Goal: Information Seeking & Learning: Learn about a topic

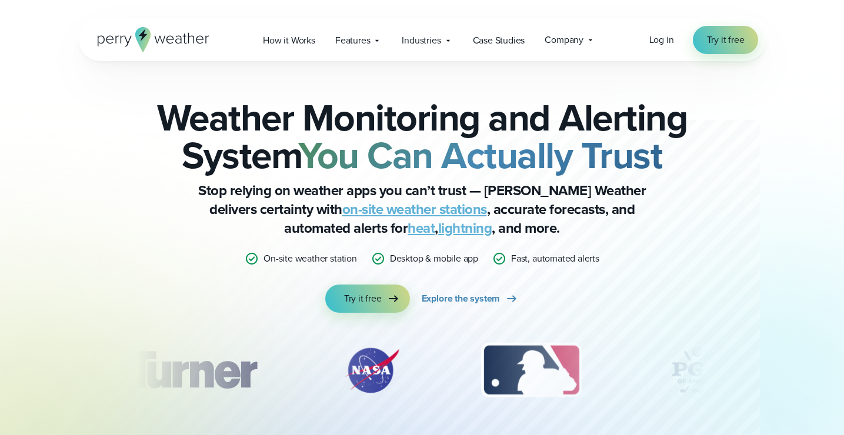
click at [378, 215] on link "on-site weather stations" at bounding box center [414, 209] width 145 height 21
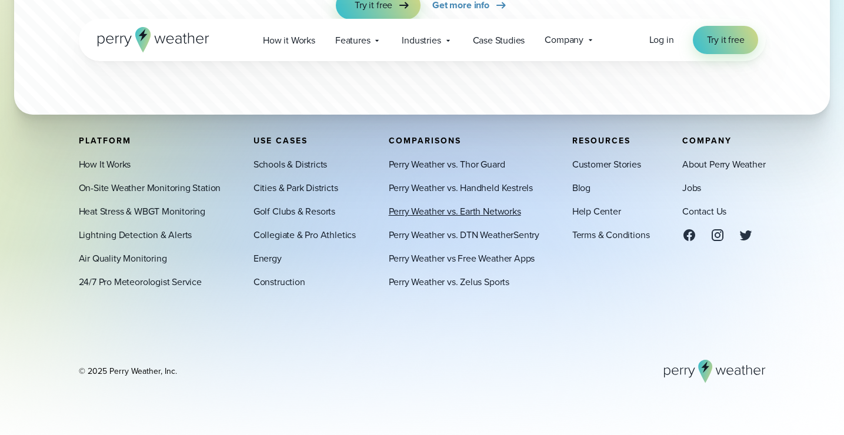
scroll to position [3706, 0]
click at [492, 191] on link "Perry Weather vs. Handheld Kestrels" at bounding box center [461, 188] width 144 height 14
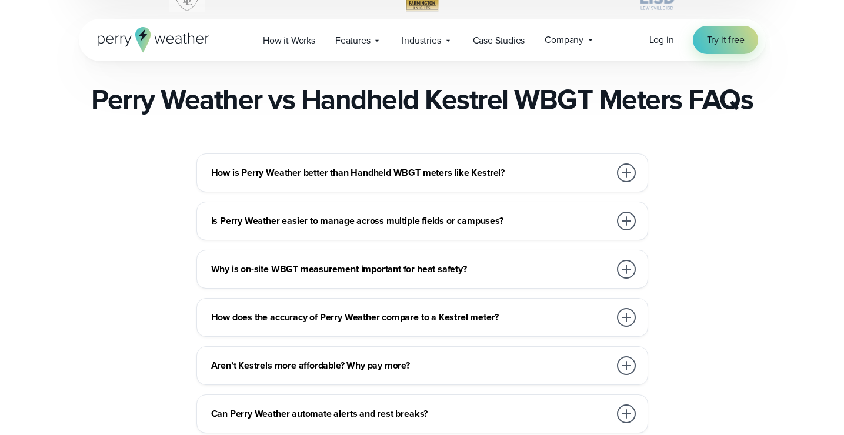
scroll to position [3501, 0]
click at [444, 167] on h3 "How is Perry Weather better than Handheld WBGT meters like Kestrel?" at bounding box center [410, 174] width 399 height 14
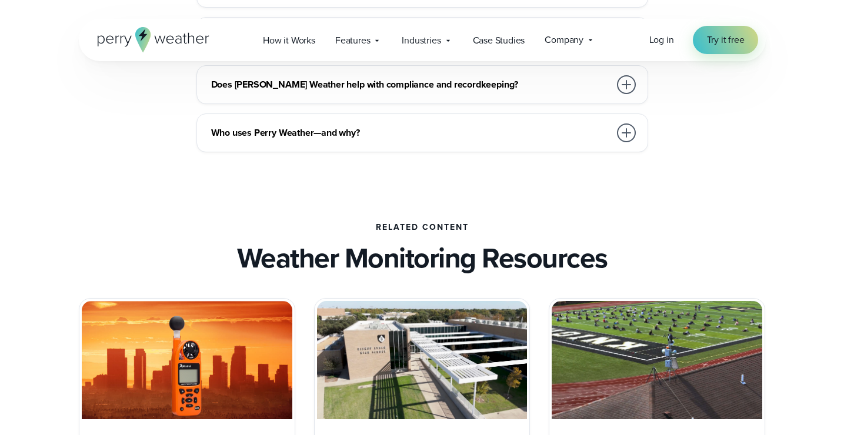
scroll to position [3960, 0]
click at [443, 130] on h3 "Who uses Perry Weather—and why?" at bounding box center [410, 132] width 399 height 14
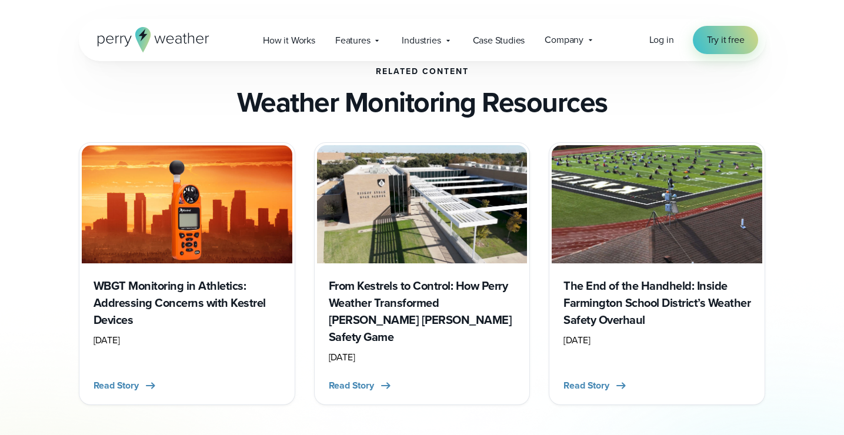
scroll to position [4116, 0]
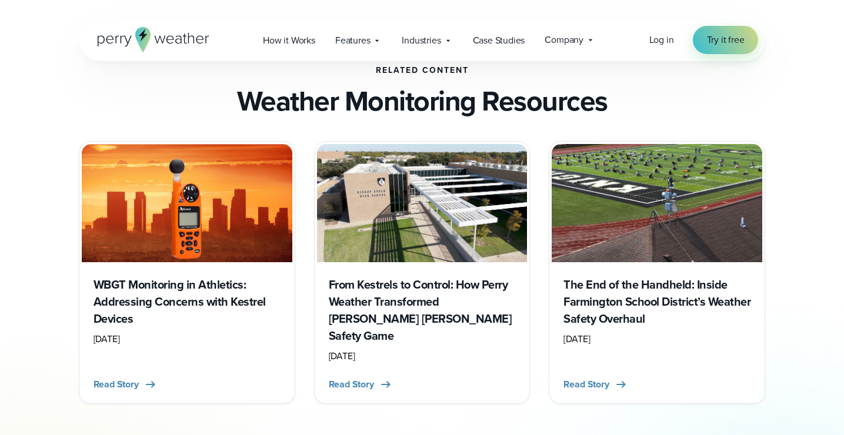
click at [142, 281] on h3 "WBGT Monitoring in Athletics: Addressing Concerns with Kestrel Devices" at bounding box center [187, 302] width 187 height 51
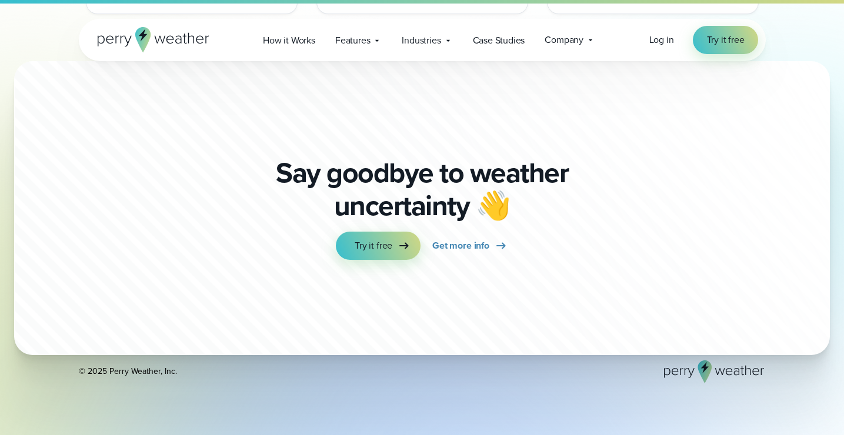
scroll to position [3981, 0]
